Goal: Information Seeking & Learning: Learn about a topic

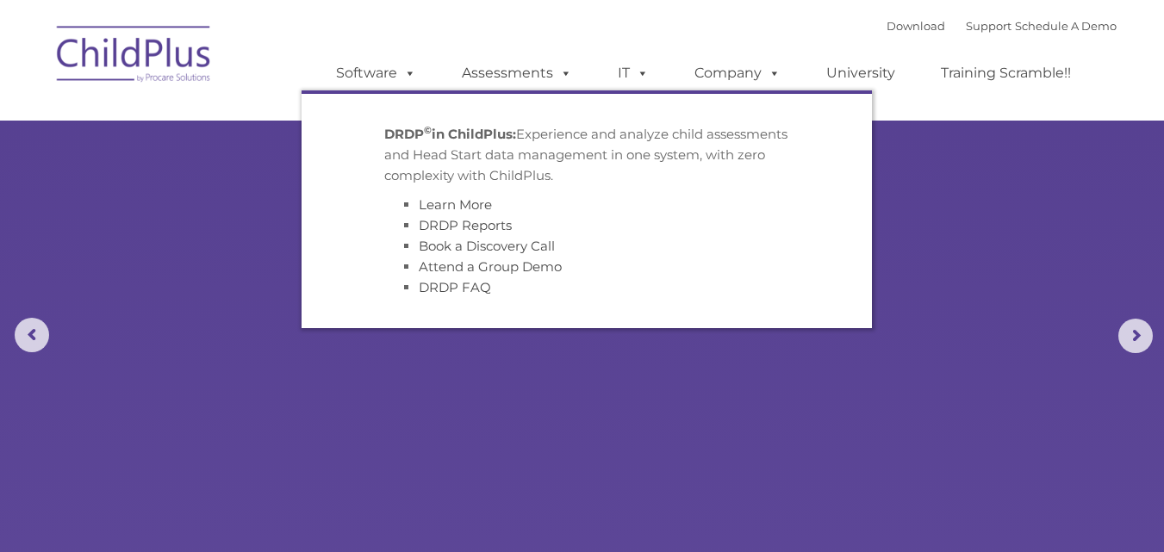
select select "MEDIUM"
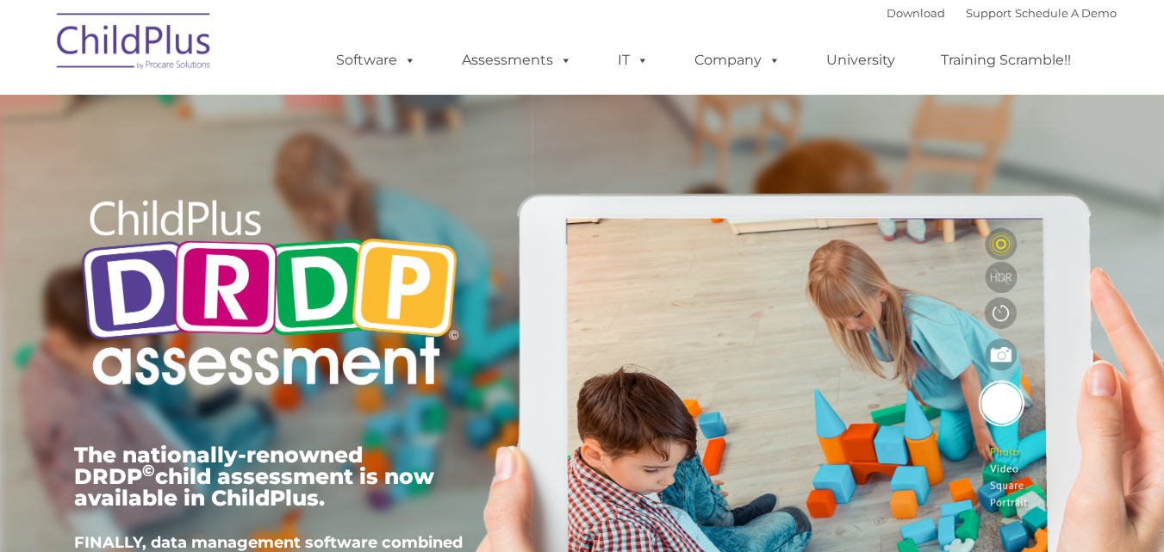
click at [0, 0] on img at bounding box center [0, 0] width 0 height 0
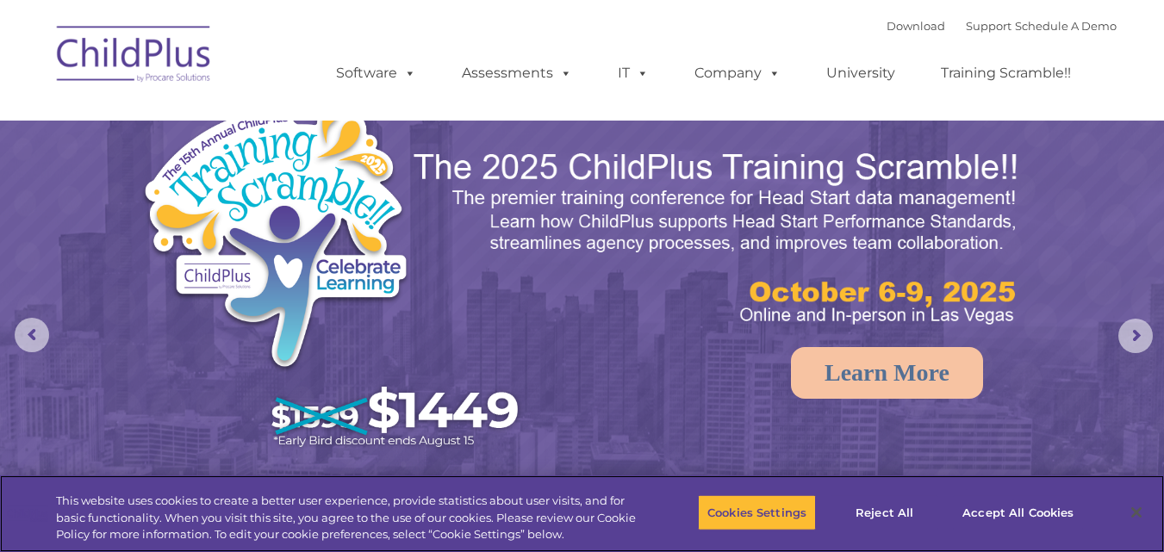
select select "MEDIUM"
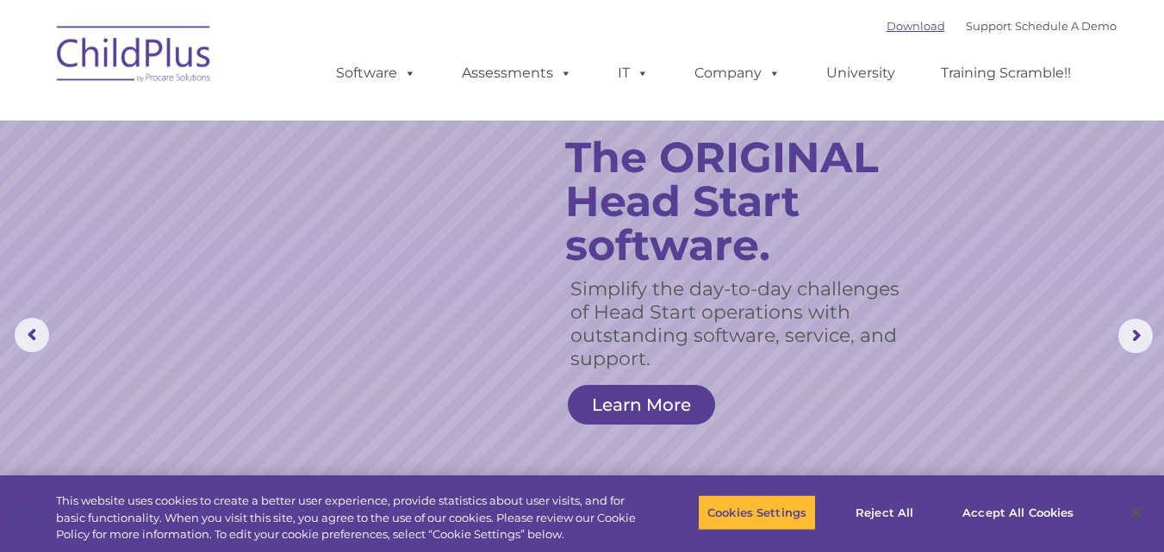
click at [887, 23] on link "Download" at bounding box center [916, 26] width 59 height 14
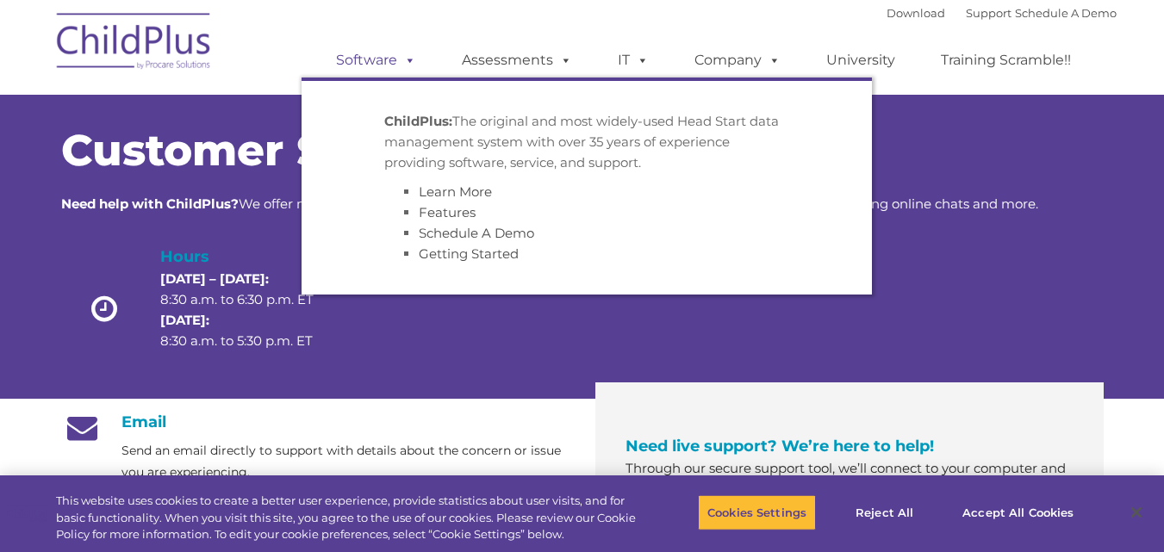
click at [409, 61] on span at bounding box center [406, 60] width 19 height 16
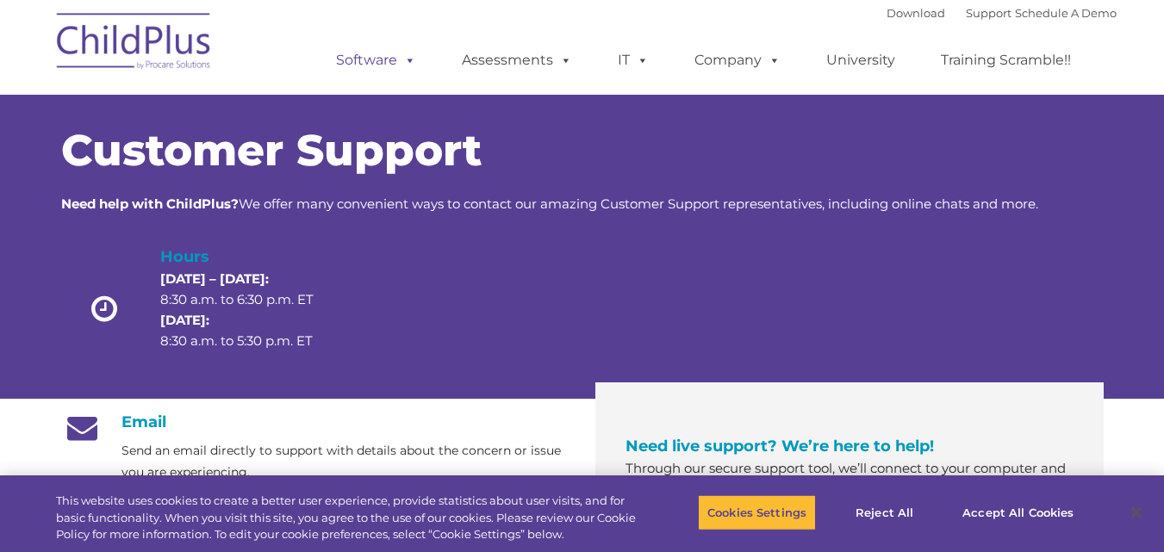
click at [409, 61] on span at bounding box center [406, 60] width 19 height 16
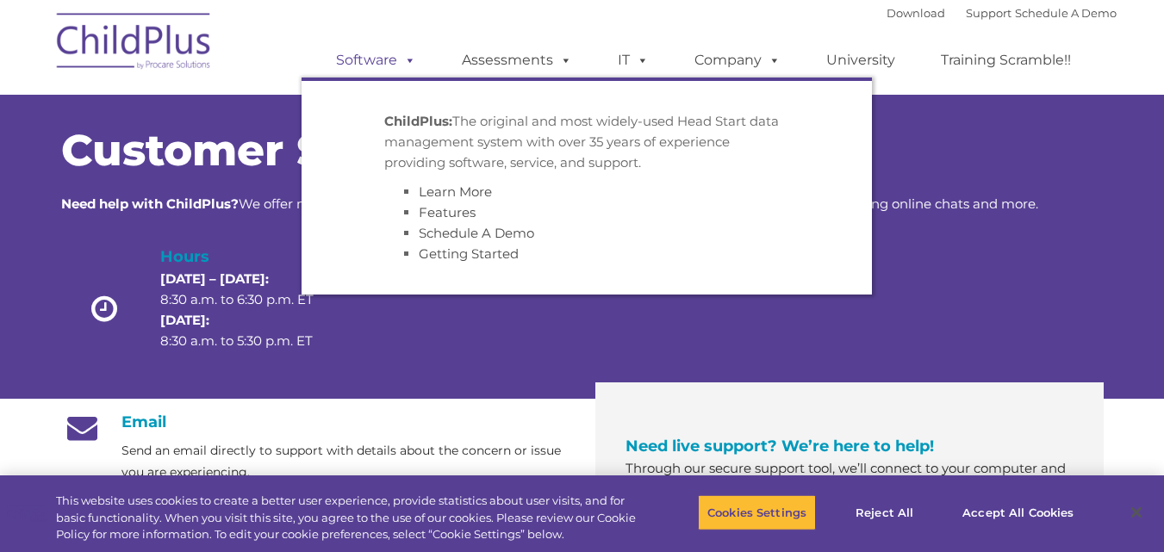
click at [409, 61] on span at bounding box center [406, 60] width 19 height 16
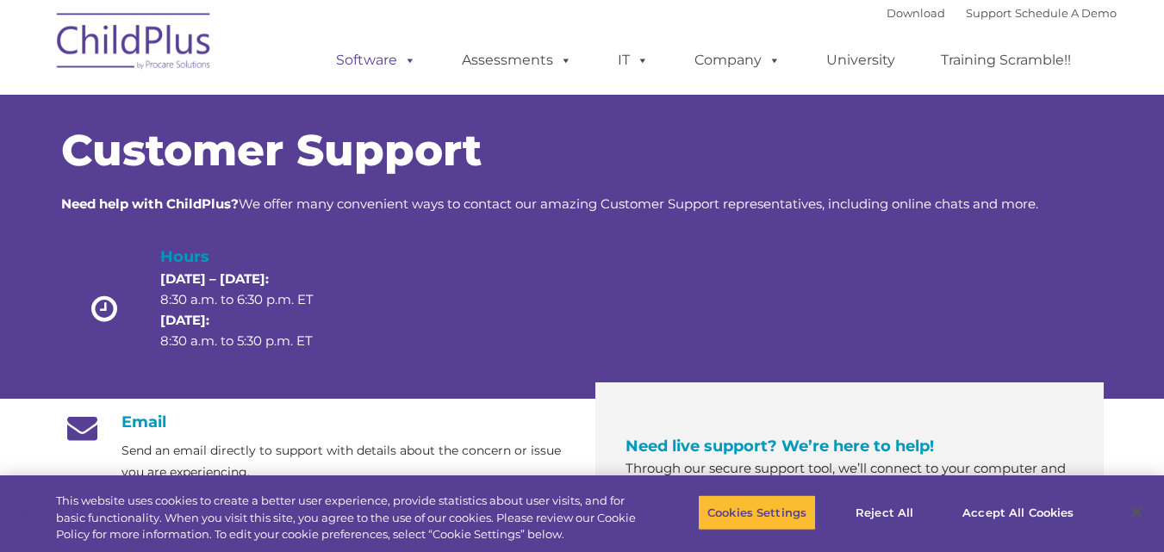
click at [409, 61] on span at bounding box center [406, 60] width 19 height 16
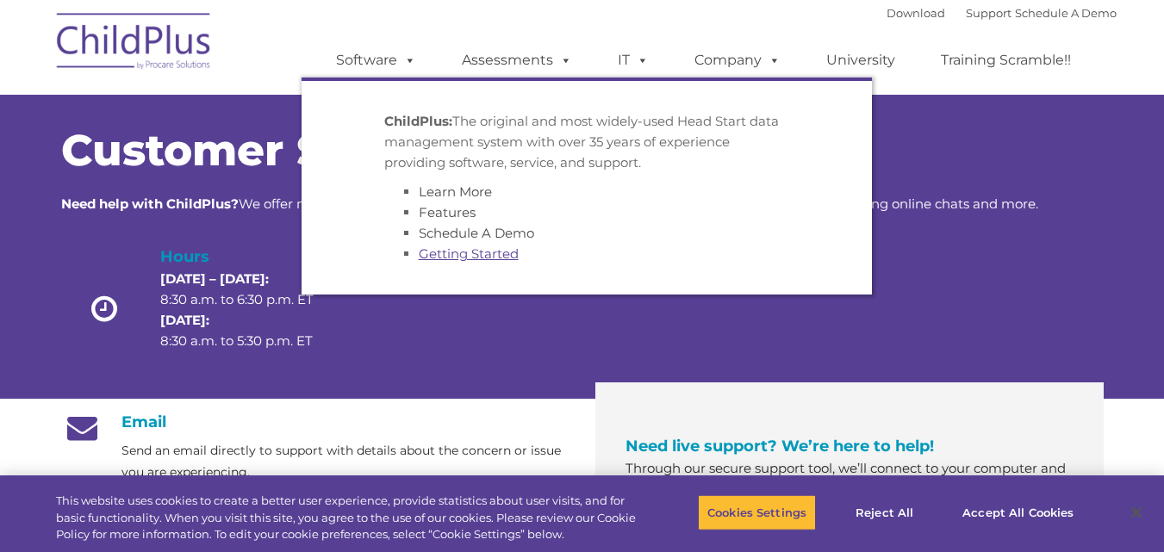
click at [465, 254] on link "Getting Started" at bounding box center [469, 254] width 100 height 16
click at [470, 253] on link "Getting Started" at bounding box center [469, 254] width 100 height 16
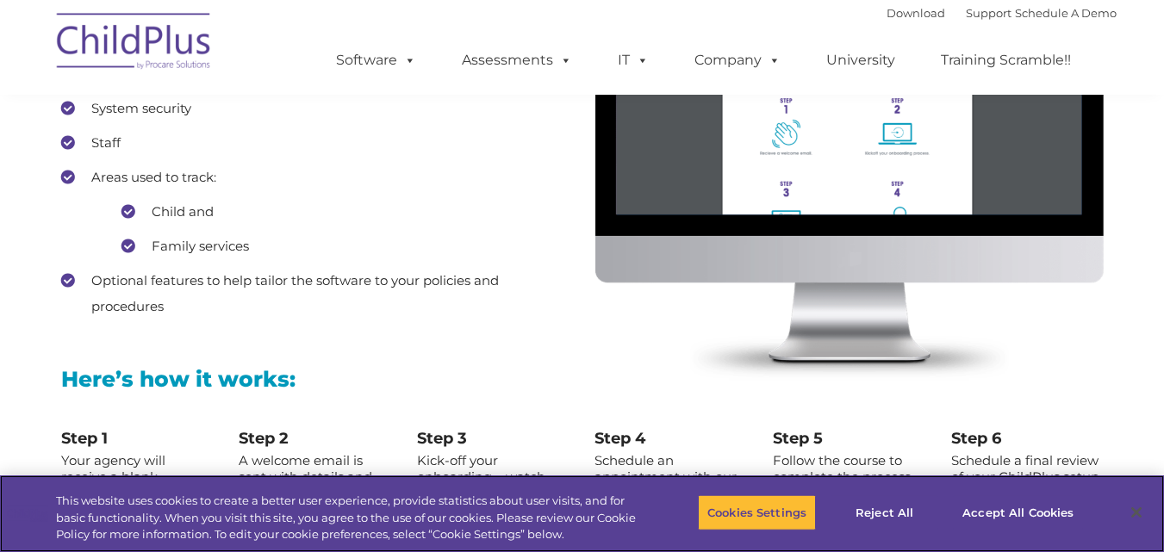
scroll to position [1646, 0]
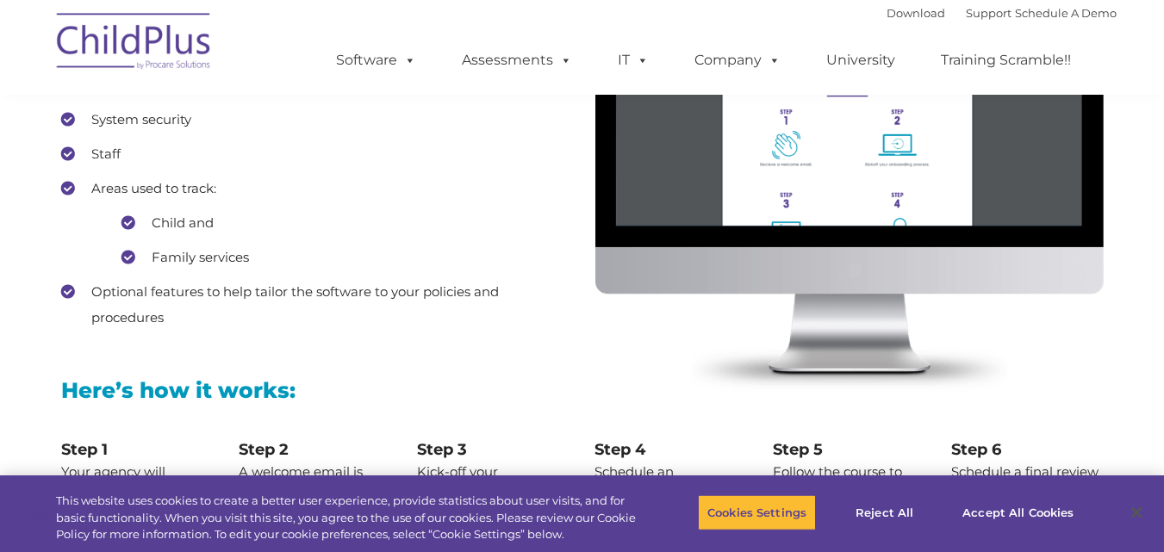
drag, startPoint x: 504, startPoint y: 375, endPoint x: 328, endPoint y: 353, distance: 177.2
drag, startPoint x: 328, startPoint y: 353, endPoint x: 702, endPoint y: 314, distance: 375.2
drag, startPoint x: 702, startPoint y: 314, endPoint x: 716, endPoint y: 318, distance: 15.3
drag, startPoint x: 716, startPoint y: 318, endPoint x: 694, endPoint y: 306, distance: 25.5
click at [694, 306] on img at bounding box center [850, 172] width 508 height 442
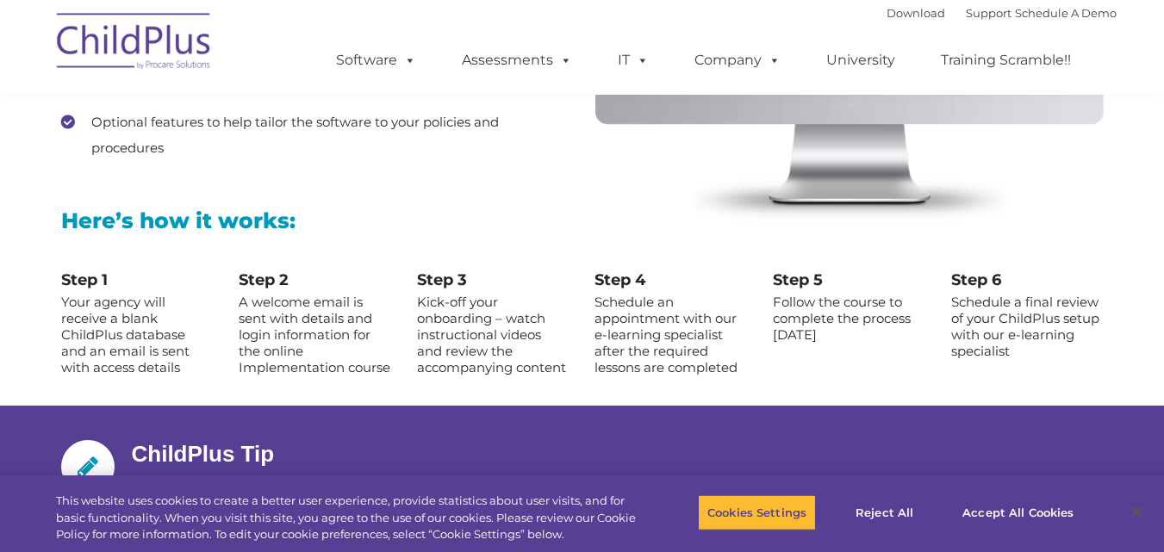
scroll to position [1819, 0]
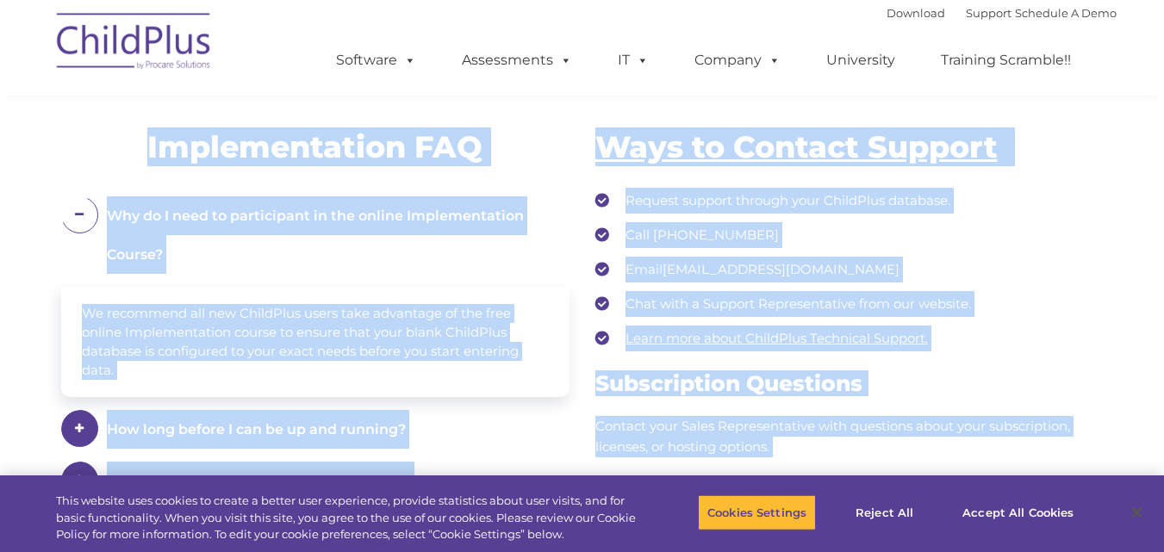
drag, startPoint x: 1176, startPoint y: 586, endPoint x: 939, endPoint y: 585, distance: 237.0
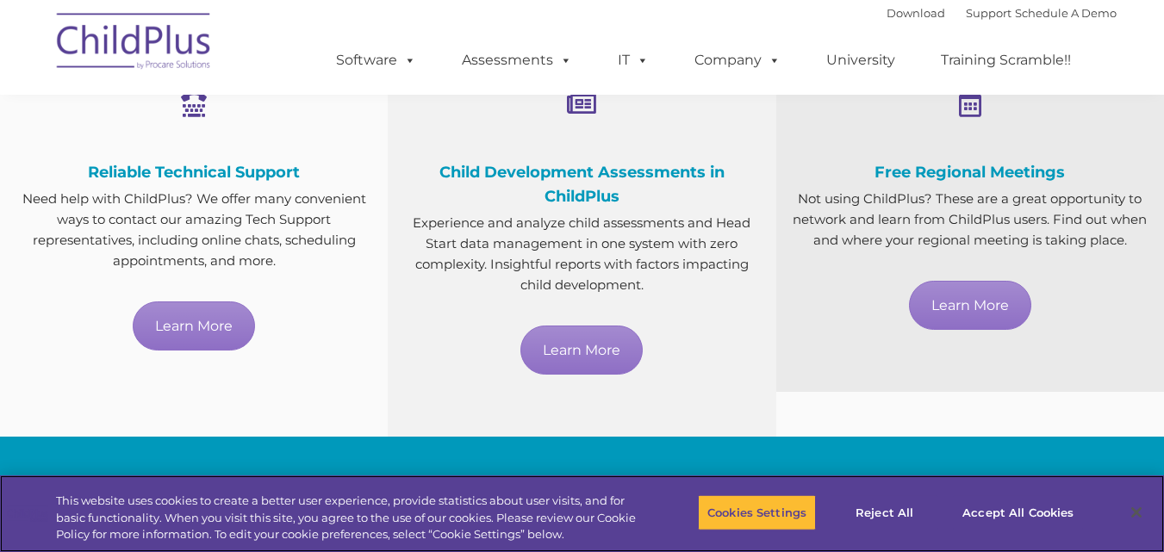
scroll to position [1017, 0]
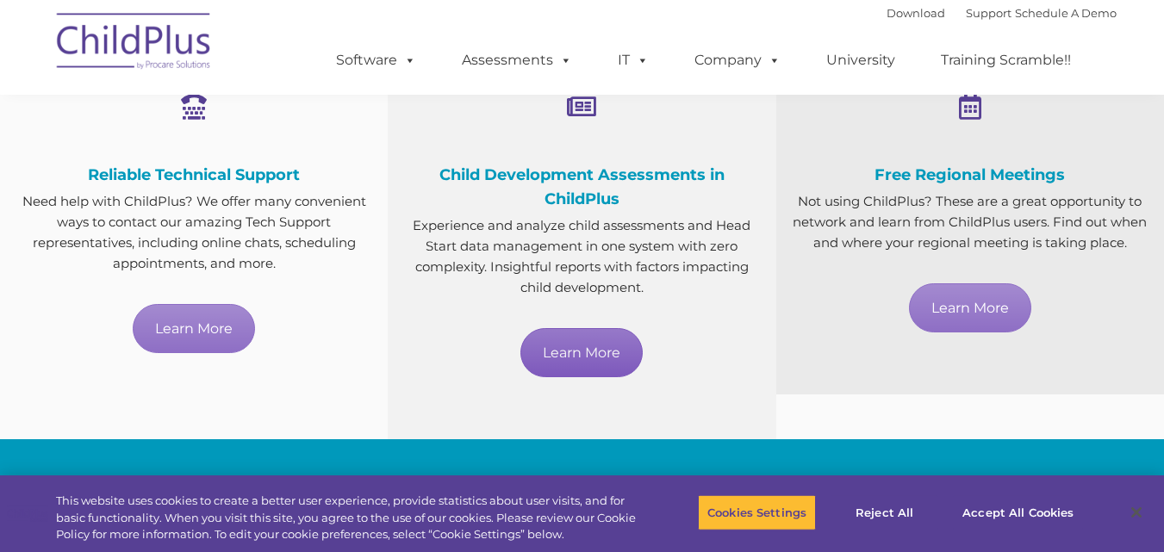
click at [588, 361] on link "Learn More" at bounding box center [582, 352] width 122 height 49
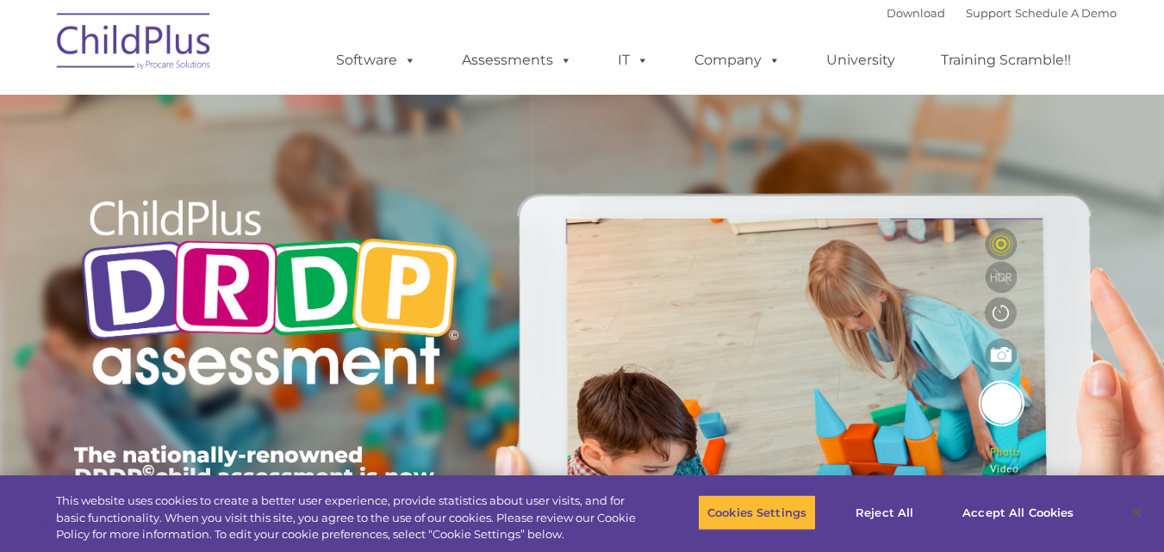
click at [739, 419] on div "The nationally-renowned DRDP © child assessment is now available in ChildPlus. …" at bounding box center [582, 398] width 1043 height 616
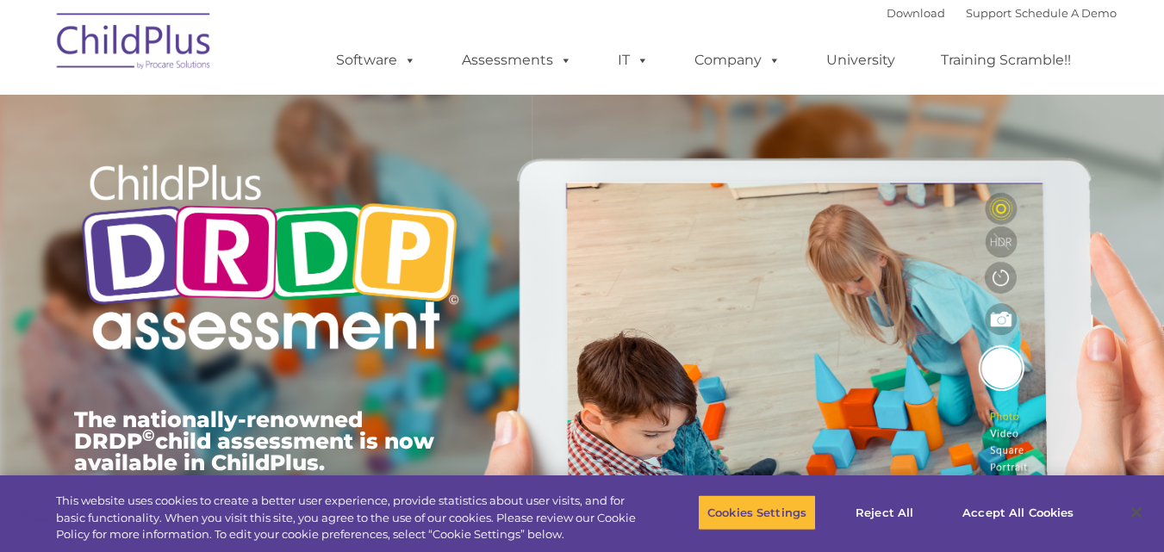
scroll to position [27, 0]
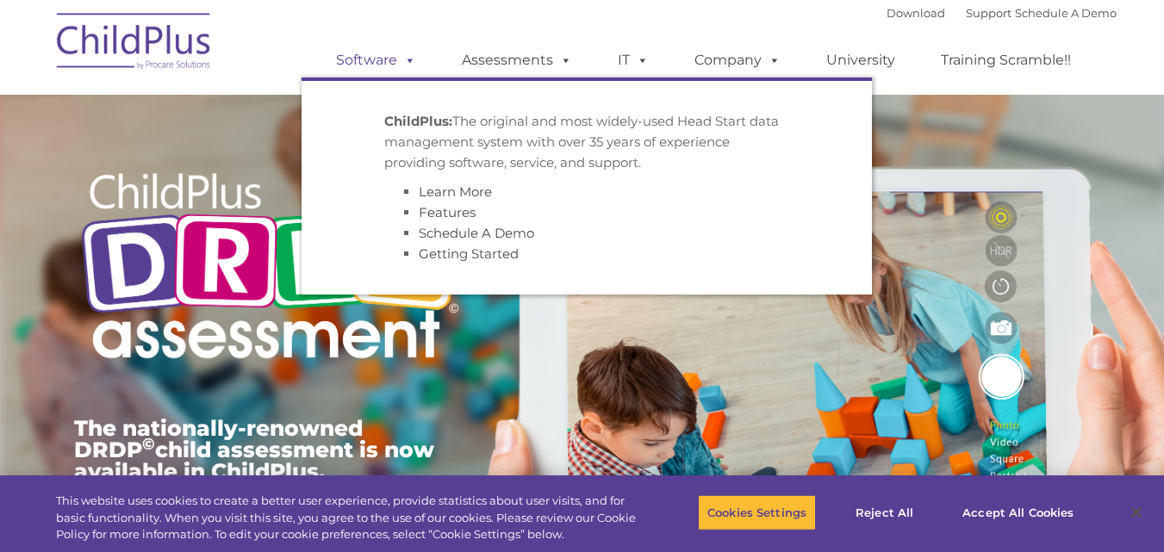
click at [405, 59] on span at bounding box center [406, 60] width 19 height 16
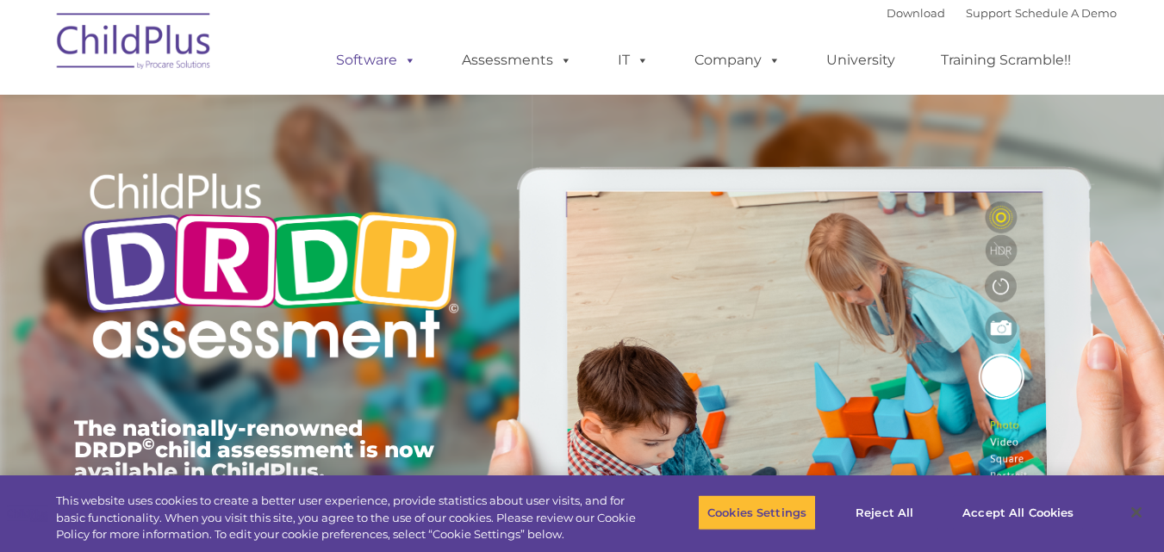
click at [405, 59] on span at bounding box center [406, 60] width 19 height 16
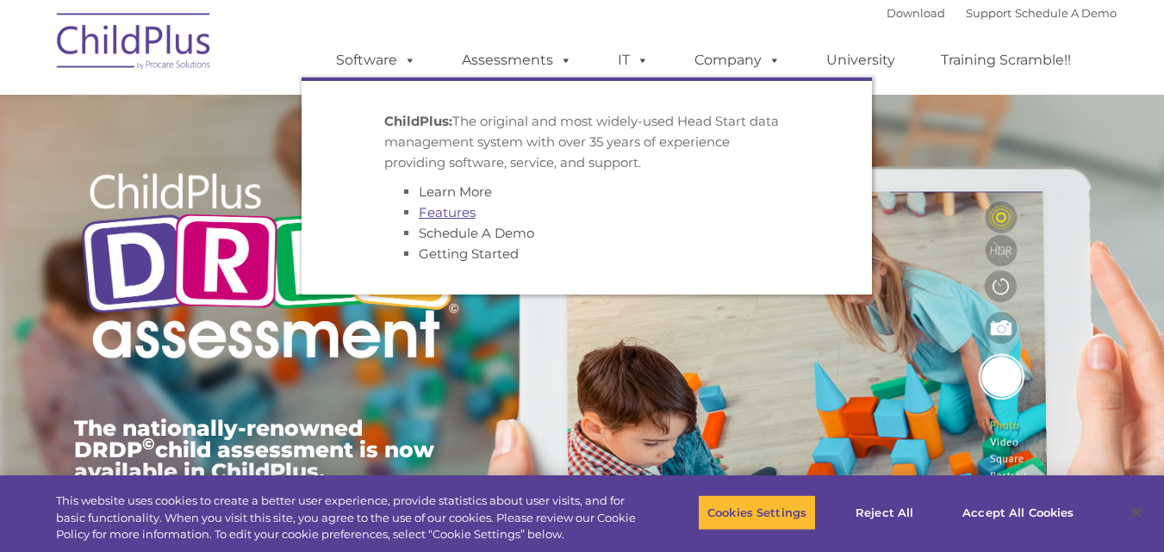
click at [435, 217] on link "Features" at bounding box center [447, 212] width 57 height 16
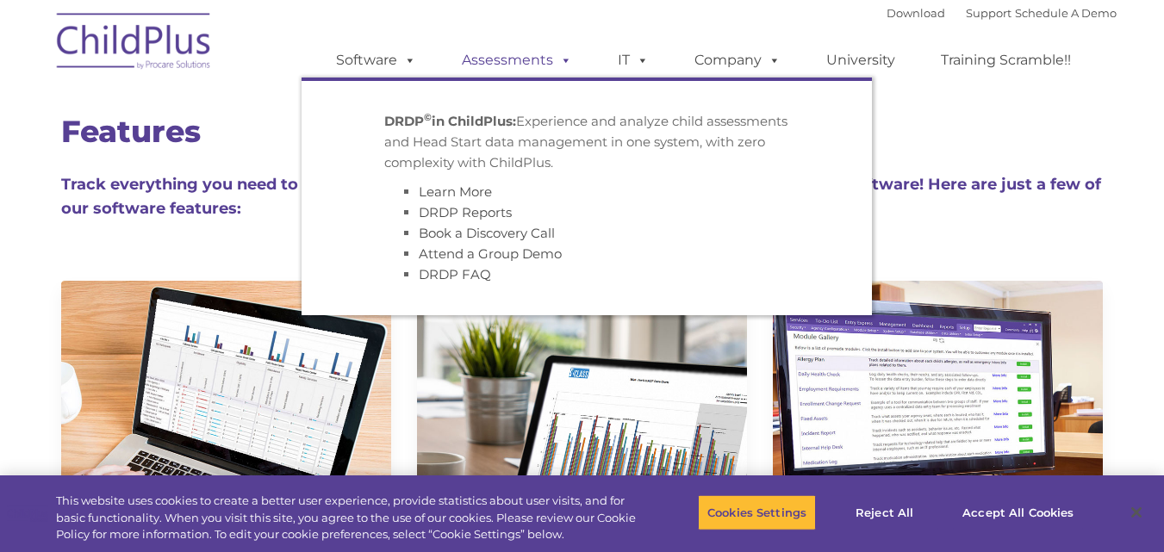
click at [563, 63] on span at bounding box center [562, 60] width 19 height 16
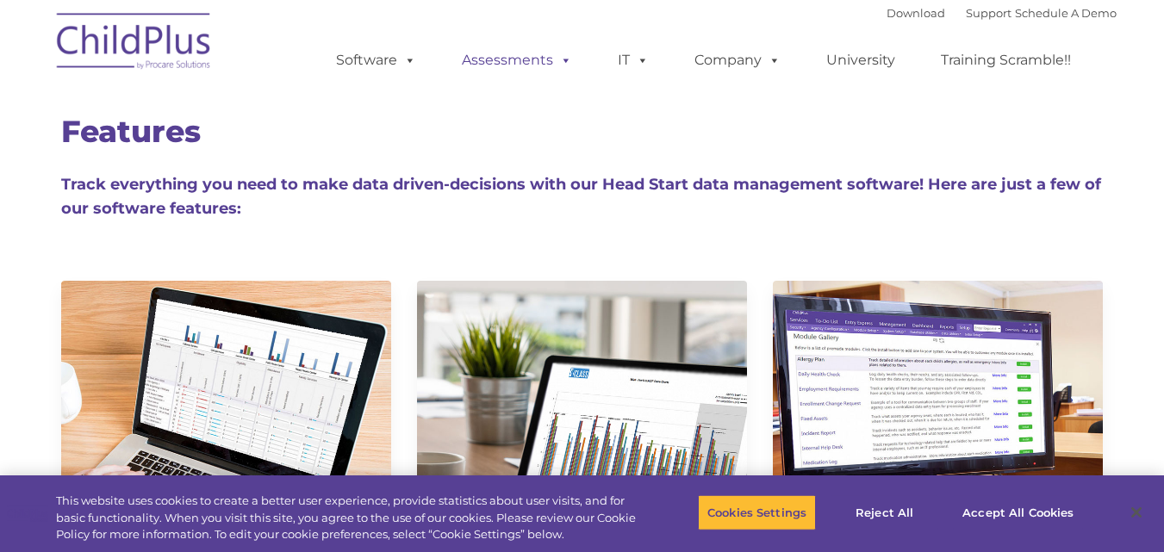
click at [564, 61] on span at bounding box center [562, 60] width 19 height 16
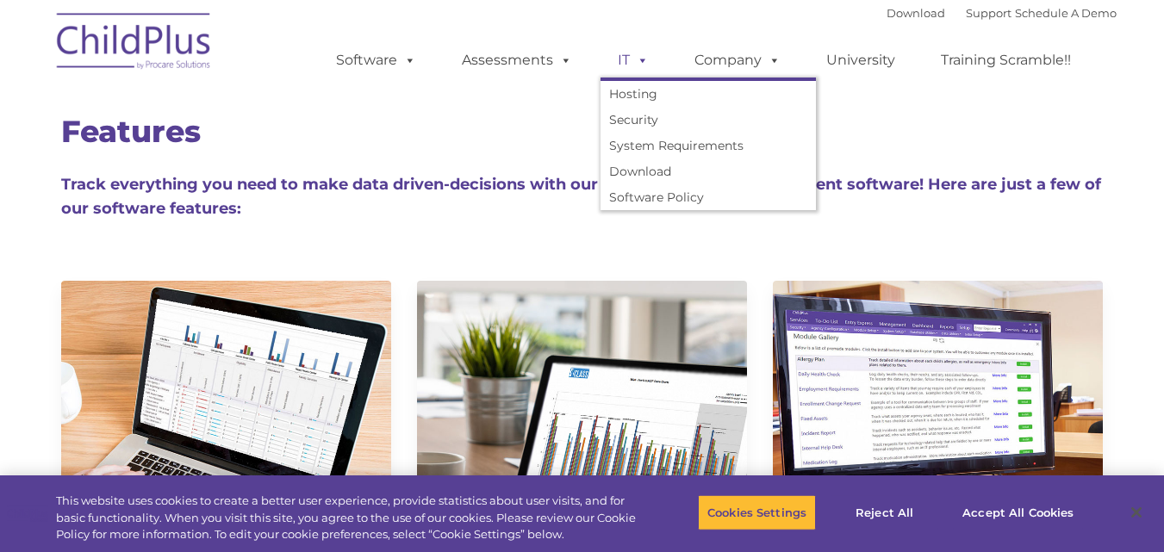
click at [645, 65] on span at bounding box center [639, 60] width 19 height 16
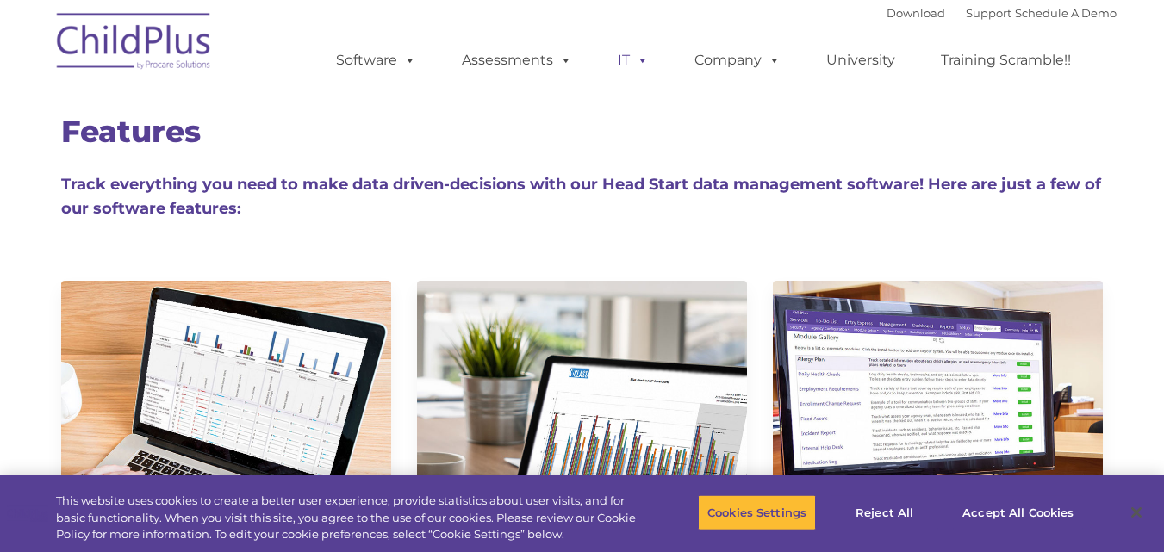
click at [645, 65] on span at bounding box center [639, 60] width 19 height 16
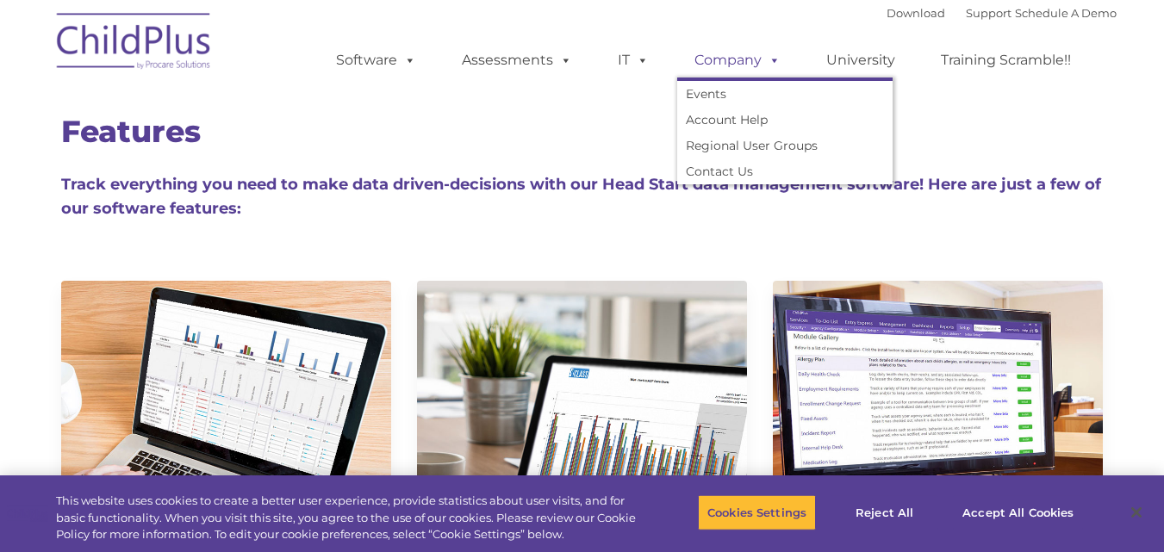
click at [769, 61] on span at bounding box center [771, 60] width 19 height 16
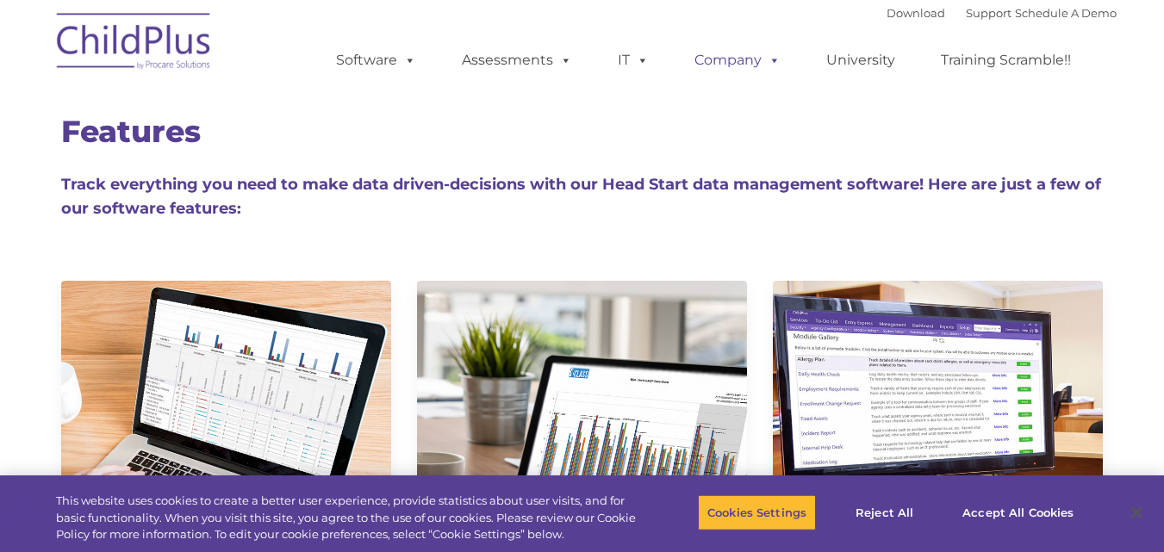
click at [769, 60] on span at bounding box center [771, 60] width 19 height 16
click at [1039, 101] on div "Features Track everything you need to make data driven-decisions with our Head …" at bounding box center [582, 155] width 1069 height 190
click at [1054, 56] on link "Training Scramble!!" at bounding box center [1006, 60] width 165 height 34
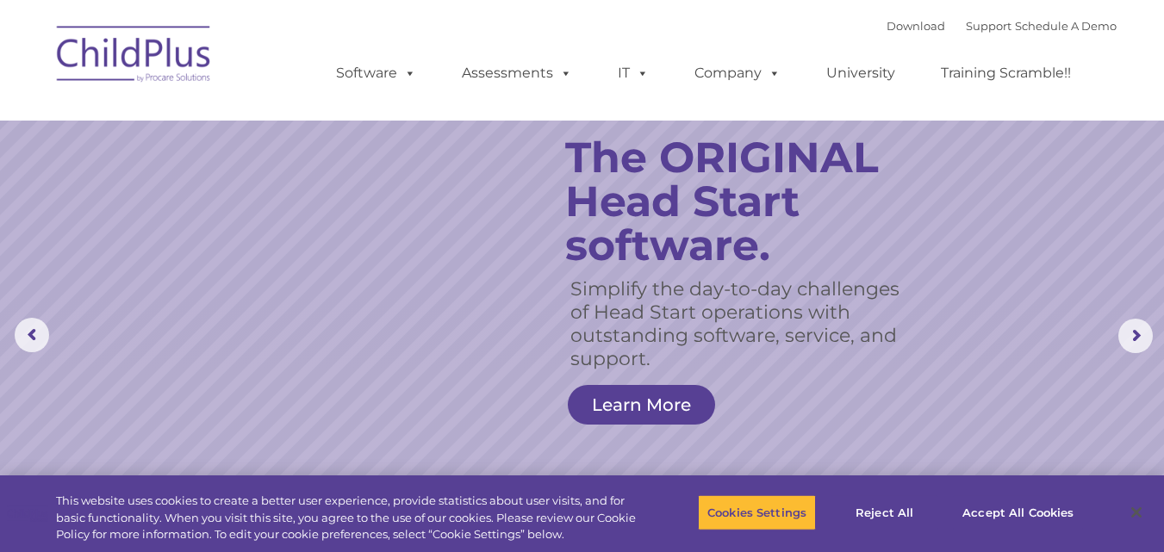
select select "MEDIUM"
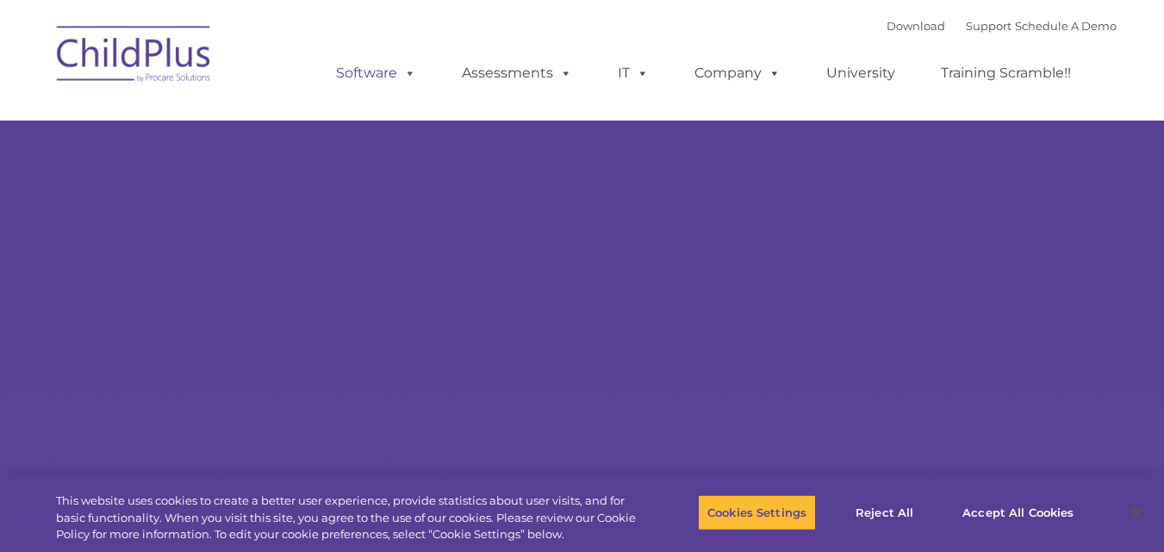
type input ""
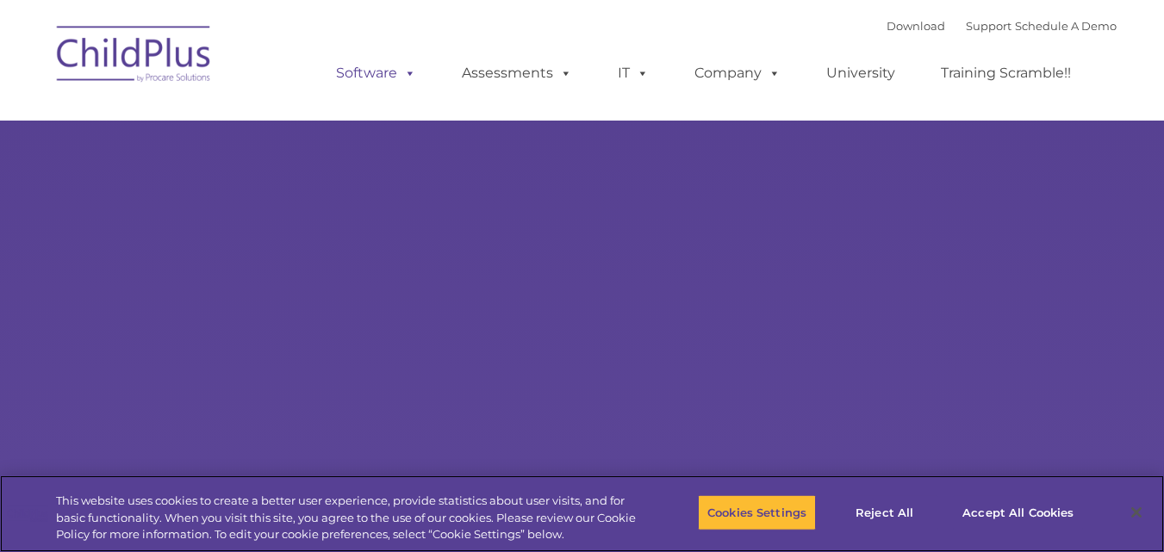
click at [410, 73] on span at bounding box center [406, 73] width 19 height 16
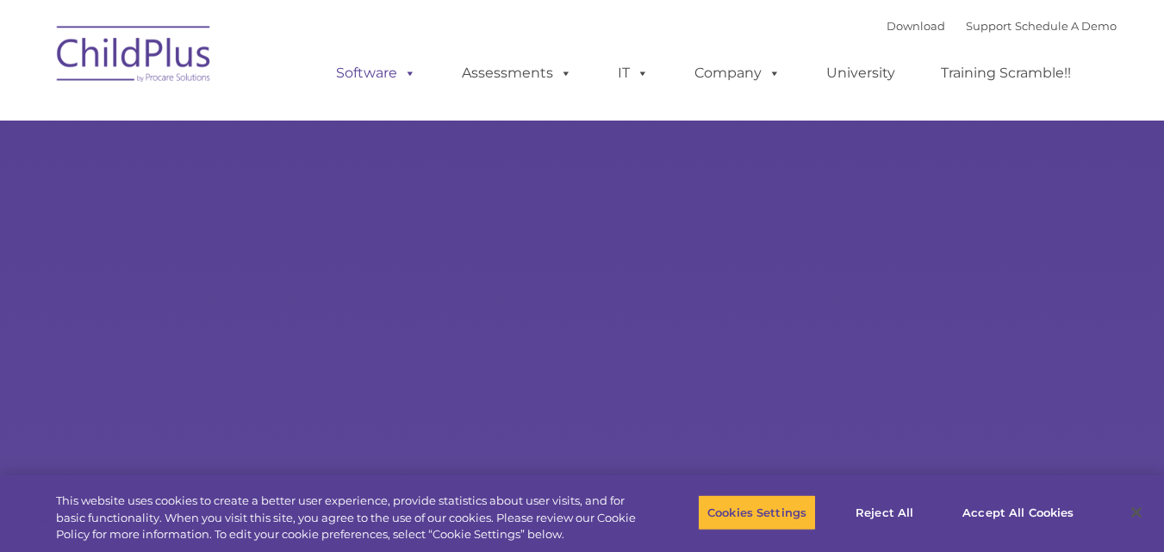
click at [410, 73] on span at bounding box center [406, 73] width 19 height 16
select select "MEDIUM"
click at [410, 72] on span at bounding box center [406, 73] width 19 height 16
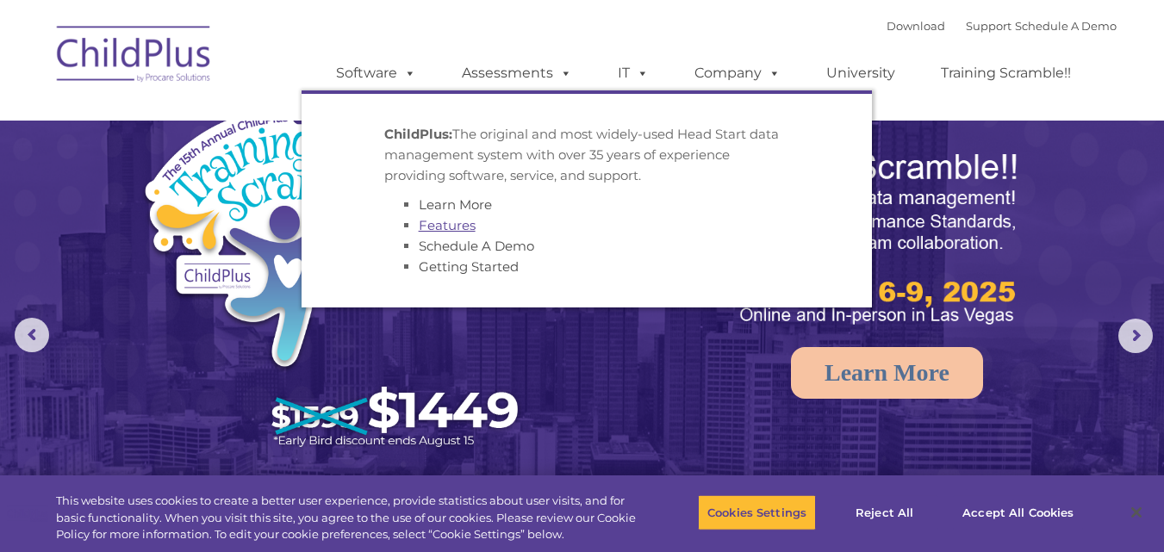
click at [450, 227] on link "Features" at bounding box center [447, 225] width 57 height 16
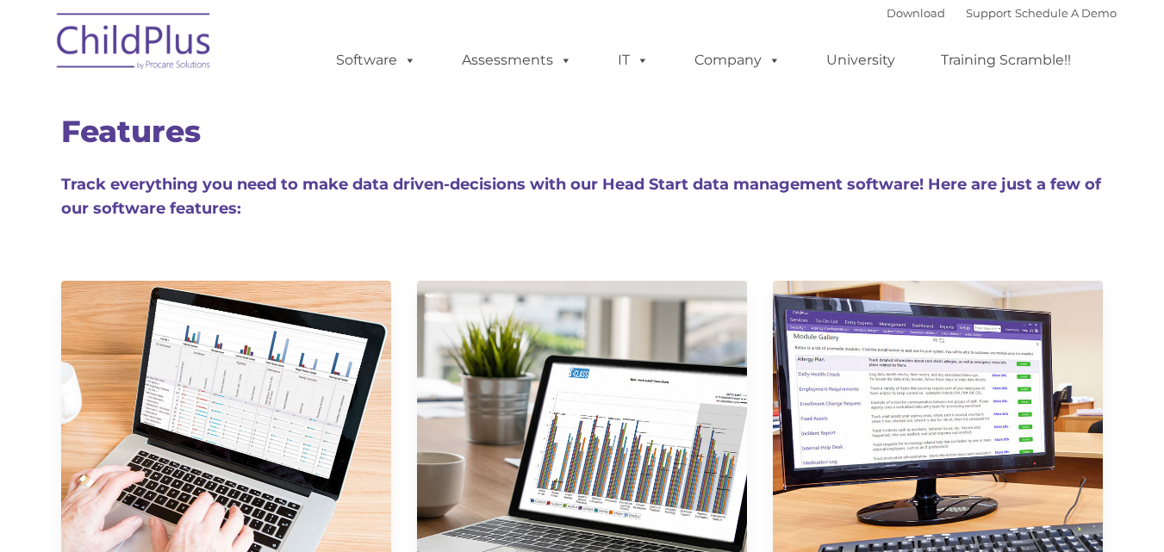
type input ""
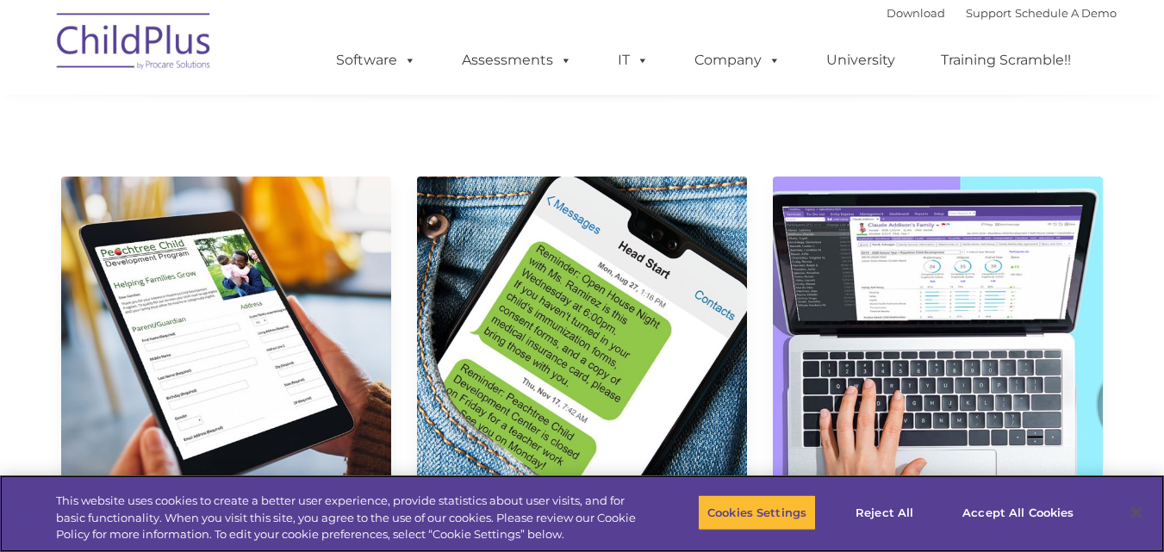
scroll to position [736, 0]
